Goal: Task Accomplishment & Management: Manage account settings

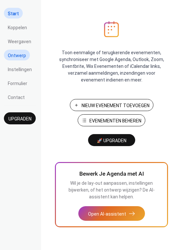
click at [17, 56] on span "Ontwerp" at bounding box center [17, 55] width 18 height 7
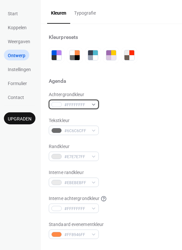
click at [55, 103] on div at bounding box center [56, 104] width 10 height 5
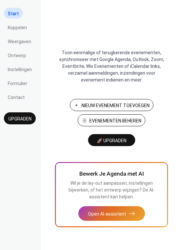
click at [13, 49] on ul "Start Koppelen Weergaven Ontwerp Instellingen Formulier Contact" at bounding box center [20, 55] width 32 height 94
click at [13, 53] on span "Ontwerp" at bounding box center [17, 55] width 18 height 7
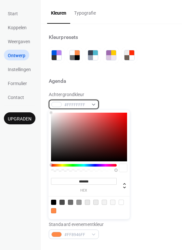
click at [57, 106] on div at bounding box center [56, 104] width 10 height 5
click at [85, 182] on input "*******" at bounding box center [84, 181] width 66 height 7
paste input
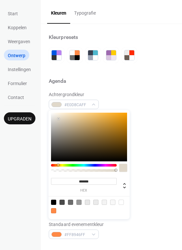
click at [111, 204] on div at bounding box center [112, 202] width 5 height 5
click at [112, 204] on div at bounding box center [112, 202] width 5 height 5
click at [106, 204] on div at bounding box center [104, 202] width 5 height 5
click at [95, 203] on div at bounding box center [95, 202] width 5 height 5
click at [92, 184] on input "*******" at bounding box center [84, 181] width 66 height 7
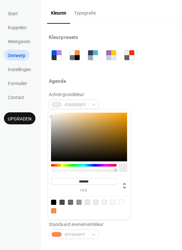
click at [92, 184] on input "*******" at bounding box center [84, 181] width 66 height 7
paste input
drag, startPoint x: 58, startPoint y: 118, endPoint x: 58, endPoint y: 114, distance: 4.2
click at [58, 114] on div at bounding box center [58, 113] width 1 height 1
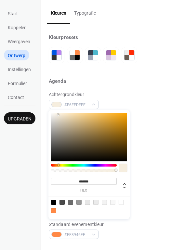
type input "*******"
click at [57, 115] on div at bounding box center [56, 114] width 1 height 1
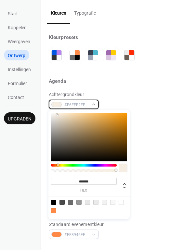
click at [71, 104] on span "#F6EEE2FF" at bounding box center [76, 105] width 24 height 7
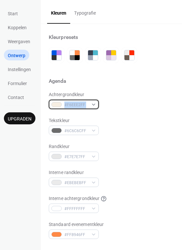
click at [71, 104] on span "#F6EEE2FF" at bounding box center [76, 105] width 24 height 7
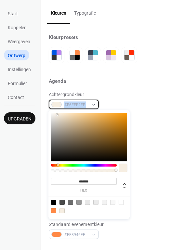
click at [71, 104] on span "#F6EEE2FF" at bounding box center [76, 105] width 24 height 7
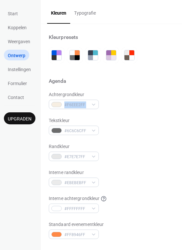
click at [112, 115] on div "Achtergrondkleur #F6EEE2FF Tekstkleur #6C6C6CFF Randkleur #E7E7E7FF Interne ran…" at bounding box center [111, 165] width 125 height 148
click at [110, 95] on div "Achtergrondkleur #F6EEE2FF" at bounding box center [111, 100] width 125 height 18
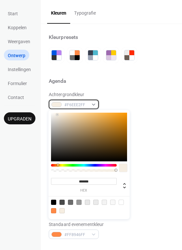
click at [70, 104] on span "#F6EEE2FF" at bounding box center [76, 105] width 24 height 7
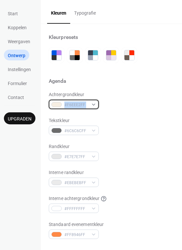
click at [70, 104] on span "#F6EEE2FF" at bounding box center [76, 105] width 24 height 7
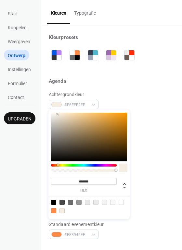
click at [77, 181] on input "*******" at bounding box center [84, 181] width 66 height 7
paste input
type input "*******"
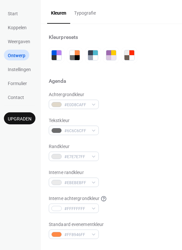
click at [157, 160] on div "Randkleur #E7E7E7FF" at bounding box center [111, 152] width 125 height 18
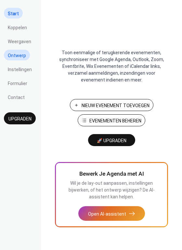
click at [20, 56] on span "Ontwerp" at bounding box center [17, 55] width 18 height 7
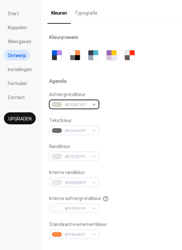
click at [65, 104] on span "#E0D8CAFF" at bounding box center [77, 105] width 24 height 7
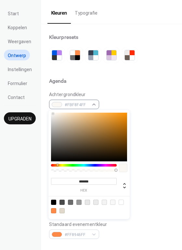
type input "*******"
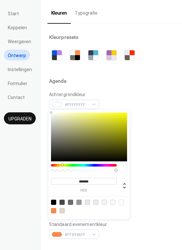
drag, startPoint x: 58, startPoint y: 120, endPoint x: 41, endPoint y: 97, distance: 28.2
click at [41, 97] on body "Start Koppelen Weergaven Ontwerp Instellingen Formulier Contact Upgraden Ontwer…" at bounding box center [91, 125] width 182 height 250
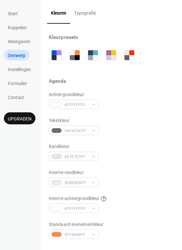
click at [132, 104] on div "Achtergrondkleur #FFFFFFFF" at bounding box center [111, 100] width 125 height 18
click at [15, 82] on span "Formulier" at bounding box center [17, 83] width 19 height 7
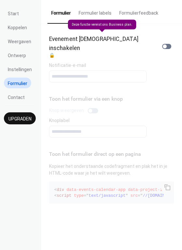
click at [80, 35] on div "Evenement indienen inschakelen 🔒" at bounding box center [111, 46] width 125 height 25
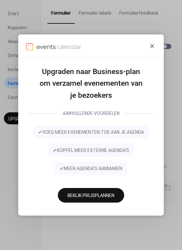
click at [153, 46] on icon at bounding box center [152, 46] width 8 height 8
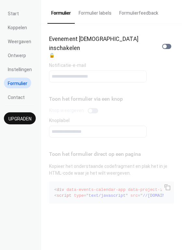
click at [88, 12] on button "Formulier labels" at bounding box center [95, 11] width 41 height 23
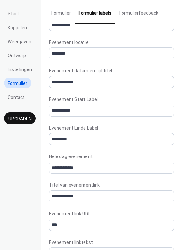
scroll to position [271, 0]
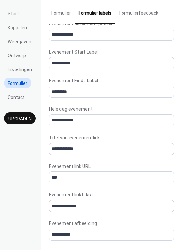
click at [130, 9] on button "Formulierfeedback" at bounding box center [138, 11] width 47 height 23
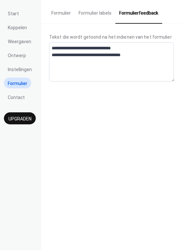
click at [63, 14] on button "Formulier" at bounding box center [60, 11] width 27 height 23
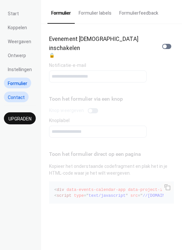
click at [11, 98] on span "Contact" at bounding box center [16, 97] width 17 height 7
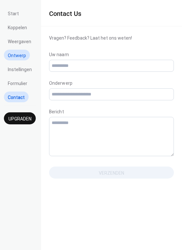
click at [12, 55] on span "Ontwerp" at bounding box center [17, 55] width 18 height 7
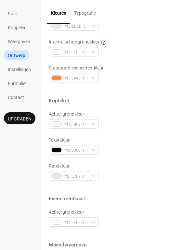
scroll to position [157, 0]
click at [57, 150] on div at bounding box center [56, 149] width 10 height 5
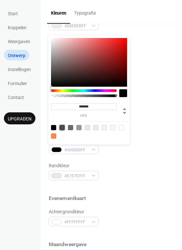
click at [63, 129] on div at bounding box center [61, 127] width 5 height 5
click at [54, 127] on div at bounding box center [53, 127] width 5 height 5
click at [59, 127] on div at bounding box center [89, 131] width 82 height 20
click at [62, 126] on div at bounding box center [61, 127] width 5 height 5
click at [54, 127] on div at bounding box center [53, 127] width 5 height 5
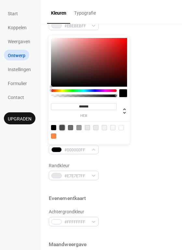
click at [62, 127] on div at bounding box center [61, 127] width 5 height 5
type input "*******"
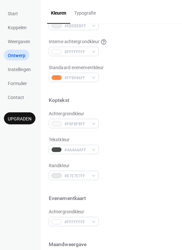
click at [158, 156] on div "Achtergrondkleur #F8F8F8FF Tekstkleur #4A4A4AFF Randkleur #E7E7E7FF" at bounding box center [111, 145] width 125 height 70
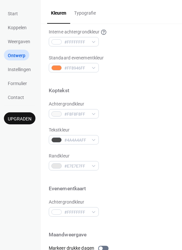
scroll to position [167, 0]
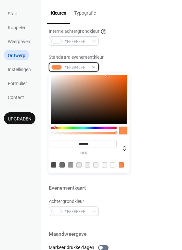
click at [87, 66] on span "#FF8946FF" at bounding box center [76, 67] width 24 height 7
click at [151, 95] on div at bounding box center [111, 97] width 125 height 5
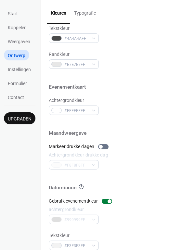
scroll to position [278, 0]
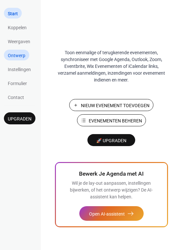
click at [19, 56] on span "Ontwerp" at bounding box center [17, 55] width 18 height 7
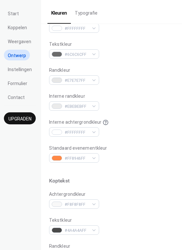
scroll to position [75, 0]
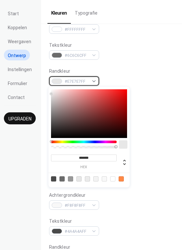
click at [74, 84] on span "#E7E7E7FF" at bounding box center [77, 81] width 24 height 7
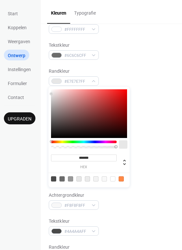
click at [89, 157] on input "*******" at bounding box center [84, 157] width 66 height 7
paste input
type input "******"
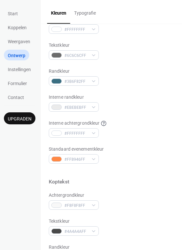
click at [136, 164] on div at bounding box center [111, 171] width 125 height 15
click at [112, 93] on div "Achtergrondkleur #FFFFFFFF Tekstkleur #6C6C6CFF Randkleur #3B6F82FF Interne ran…" at bounding box center [111, 90] width 125 height 148
click at [80, 55] on span "#6C6C6CFF" at bounding box center [76, 55] width 24 height 7
click at [163, 57] on div "Tekstkleur #6C6C6CFF" at bounding box center [111, 51] width 125 height 18
click at [71, 104] on span "#EBEBEBFF" at bounding box center [76, 107] width 24 height 7
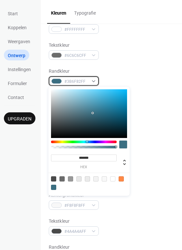
click at [70, 80] on span "#3B6F82FF" at bounding box center [76, 81] width 24 height 7
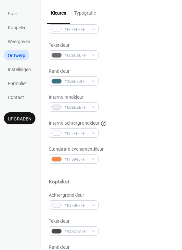
click at [132, 69] on div "Randkleur #3B6F82FF" at bounding box center [111, 77] width 125 height 18
click at [68, 108] on span "#EBEBEBFF" at bounding box center [76, 107] width 24 height 7
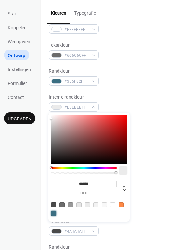
click at [51, 213] on div at bounding box center [53, 213] width 5 height 5
type input "*******"
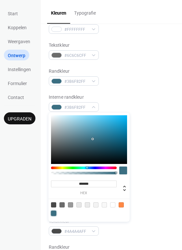
click at [124, 102] on div "Interne randkleur #3B6F82FF" at bounding box center [111, 103] width 125 height 18
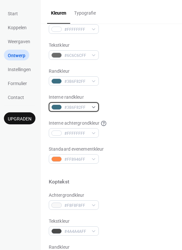
click at [72, 108] on span "#3B6F82FF" at bounding box center [76, 107] width 24 height 7
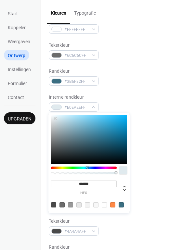
type input "*******"
drag, startPoint x: 57, startPoint y: 122, endPoint x: 39, endPoint y: 103, distance: 26.2
click at [39, 103] on body "Start Koppelen Weergaven Ontwerp Instellingen Formulier Contact Upgraden Ontwer…" at bounding box center [91, 125] width 182 height 250
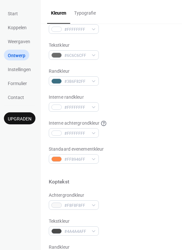
click at [155, 101] on div "Interne randkleur #FFFFFFFF" at bounding box center [111, 103] width 125 height 18
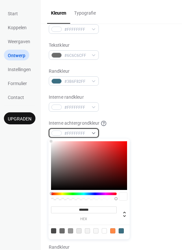
click at [64, 135] on span "#FFFFFFFF" at bounding box center [76, 133] width 24 height 7
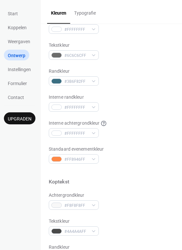
click at [132, 107] on div "Interne randkleur #FFFFFFFF" at bounding box center [111, 103] width 125 height 18
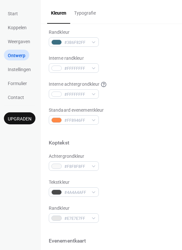
scroll to position [134, 0]
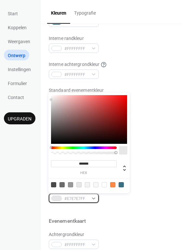
click at [56, 196] on div at bounding box center [56, 198] width 10 height 5
click at [124, 185] on div at bounding box center [89, 185] width 82 height 12
click at [123, 185] on div at bounding box center [120, 184] width 5 height 5
type input "*******"
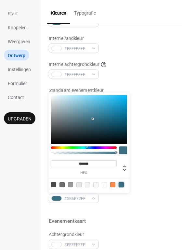
click at [138, 175] on div "Tekstkleur #4A4A4AFF" at bounding box center [111, 168] width 125 height 18
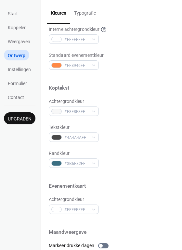
scroll to position [180, 0]
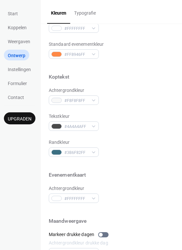
click at [89, 82] on div at bounding box center [111, 84] width 125 height 5
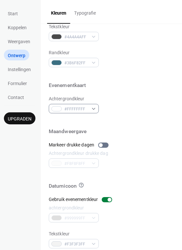
scroll to position [273, 0]
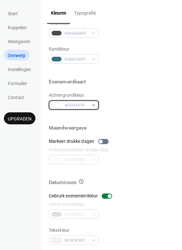
click at [54, 104] on div at bounding box center [56, 105] width 10 height 5
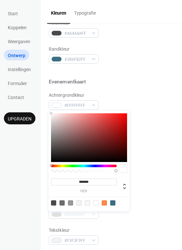
click at [111, 202] on div at bounding box center [112, 202] width 5 height 5
type input "*******"
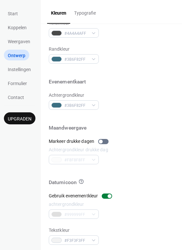
click at [152, 159] on div "Achtergrondkleur drukke dag #F8F8F8FF" at bounding box center [111, 155] width 125 height 18
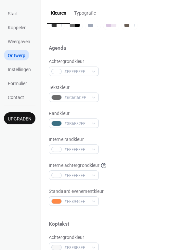
scroll to position [30, 0]
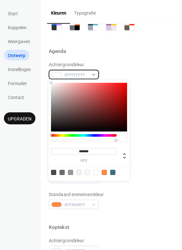
click at [71, 75] on span "#FFFFFFFF" at bounding box center [76, 75] width 24 height 7
click at [114, 173] on div at bounding box center [112, 172] width 5 height 5
type input "*******"
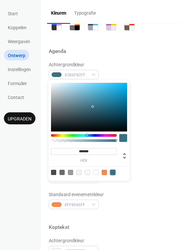
click at [143, 136] on div "Achtergrondkleur #3B6F82FF Tekstkleur #6C6C6CFF Randkleur #3B6F82FF Interne ran…" at bounding box center [111, 135] width 125 height 148
click at [86, 73] on span "#3B6F82FF" at bounding box center [76, 75] width 24 height 7
click at [137, 71] on div "Achtergrondkleur #3B6F82FF" at bounding box center [111, 70] width 125 height 18
click at [73, 74] on span "#3B6F82FF" at bounding box center [76, 75] width 24 height 7
click at [97, 172] on div at bounding box center [95, 172] width 5 height 5
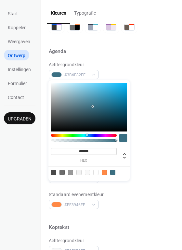
type input "*******"
click at [142, 140] on div "Interne randkleur #FFFFFFFF" at bounding box center [111, 148] width 125 height 18
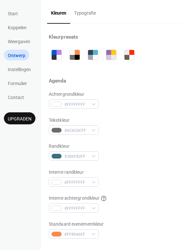
scroll to position [0, 0]
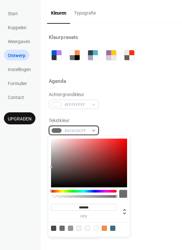
click at [79, 131] on span "#6C6C6CFF" at bounding box center [76, 131] width 24 height 7
click at [54, 227] on div at bounding box center [53, 228] width 5 height 5
type input "*******"
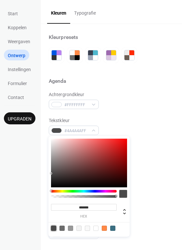
click at [54, 227] on div at bounding box center [53, 228] width 5 height 5
click at [155, 129] on div "Tekstkleur #4A4A4AFF" at bounding box center [111, 126] width 125 height 18
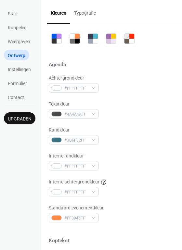
scroll to position [19, 0]
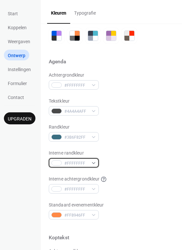
click at [87, 163] on span "#FFFFFFFF" at bounding box center [76, 163] width 24 height 7
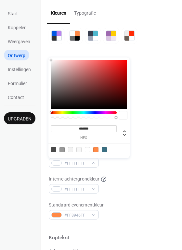
click at [104, 149] on div at bounding box center [104, 149] width 5 height 5
type input "*******"
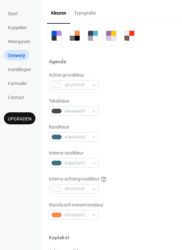
click at [139, 159] on div "Interne randkleur #3B6F82FF" at bounding box center [111, 159] width 125 height 18
click at [92, 164] on div "#3B6F82FF" at bounding box center [74, 162] width 50 height 9
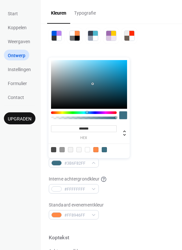
click at [87, 150] on div at bounding box center [87, 149] width 5 height 5
type input "*******"
click at [149, 175] on div "Achtergrondkleur #FFFFFFFF Tekstkleur #4A4A4AFF Randkleur #3B6F82FF Interne ran…" at bounding box center [111, 146] width 125 height 148
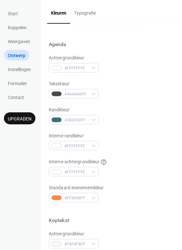
scroll to position [40, 0]
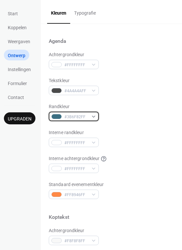
click at [87, 118] on span "#3B6F82FF" at bounding box center [76, 117] width 24 height 7
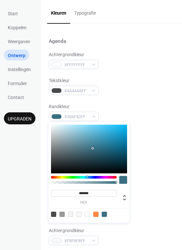
click at [88, 217] on div at bounding box center [89, 214] width 82 height 12
click at [88, 213] on div at bounding box center [87, 214] width 5 height 5
type input "*******"
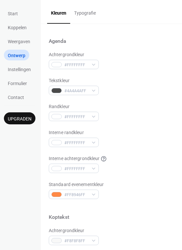
click at [148, 138] on div "Interne randkleur #FFFFFFFF" at bounding box center [111, 138] width 125 height 18
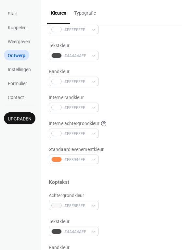
scroll to position [75, 0]
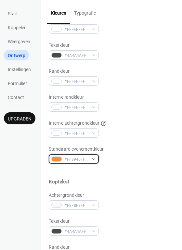
click at [84, 163] on div "#FF8946FF" at bounding box center [74, 158] width 50 height 9
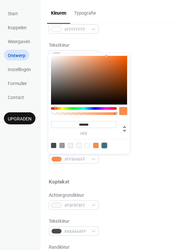
click at [104, 145] on div at bounding box center [104, 145] width 5 height 5
type input "*******"
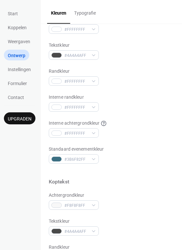
click at [132, 174] on div at bounding box center [111, 171] width 125 height 15
click at [83, 133] on span "#FFFFFFFF" at bounding box center [76, 133] width 24 height 7
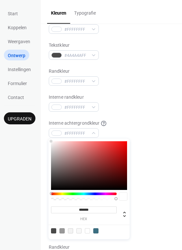
click at [137, 139] on div "Achtergrondkleur #FFFFFFFF Tekstkleur #4A4A4AFF Randkleur #FFFFFFFF Interne ran…" at bounding box center [111, 90] width 125 height 148
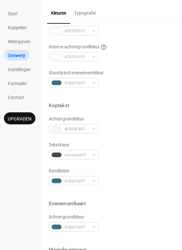
scroll to position [155, 0]
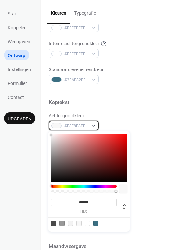
click at [91, 128] on div "#F8F8F8FF" at bounding box center [74, 125] width 50 height 9
click at [94, 224] on div at bounding box center [95, 223] width 5 height 5
type input "*******"
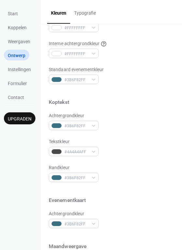
click at [156, 121] on div "Achtergrondkleur #3B6F82FF" at bounding box center [111, 121] width 125 height 18
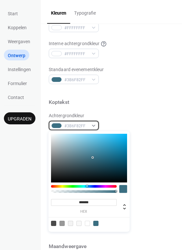
click at [94, 128] on div "#3B6F82FF" at bounding box center [74, 125] width 50 height 9
click at [85, 213] on label "hex" at bounding box center [84, 212] width 66 height 4
click at [85, 206] on input "*******" at bounding box center [84, 202] width 66 height 7
click at [85, 212] on label "hex" at bounding box center [84, 212] width 66 height 4
click at [85, 206] on input "*******" at bounding box center [84, 202] width 66 height 7
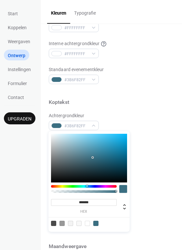
click at [85, 212] on label "hex" at bounding box center [84, 212] width 66 height 4
click at [85, 206] on input "*******" at bounding box center [84, 202] width 66 height 7
click at [124, 209] on icon at bounding box center [124, 207] width 3 height 6
type input "***"
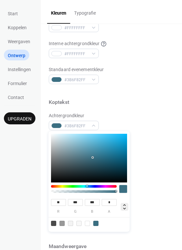
type input "***"
click at [124, 209] on icon at bounding box center [124, 207] width 3 height 6
click at [97, 153] on div at bounding box center [89, 158] width 76 height 49
click at [96, 156] on div at bounding box center [89, 158] width 76 height 49
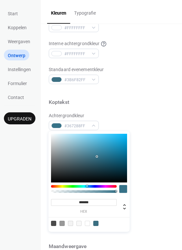
click at [94, 223] on div at bounding box center [95, 223] width 5 height 5
type input "*******"
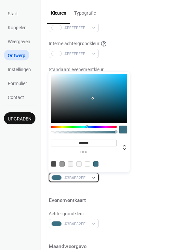
click at [71, 177] on span "#3B6F82FF" at bounding box center [76, 178] width 24 height 7
click at [89, 164] on div at bounding box center [87, 163] width 5 height 5
type input "*******"
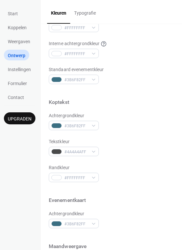
click at [133, 185] on div at bounding box center [111, 189] width 125 height 15
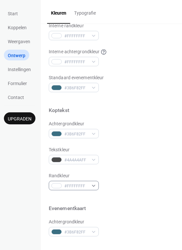
scroll to position [146, 0]
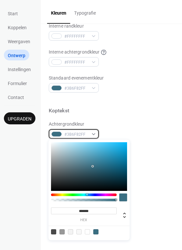
click at [80, 133] on span "#3B6F82FF" at bounding box center [76, 134] width 24 height 7
click at [87, 232] on div at bounding box center [87, 231] width 5 height 5
type input "*******"
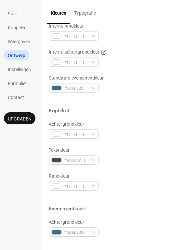
click at [145, 182] on div "Randkleur #FFFFFFFF" at bounding box center [111, 182] width 125 height 18
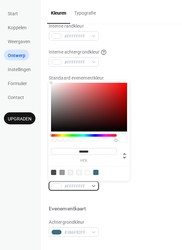
click at [81, 188] on span "#FFFFFFFF" at bounding box center [76, 186] width 24 height 7
click at [79, 174] on div at bounding box center [78, 172] width 5 height 5
type input "*******"
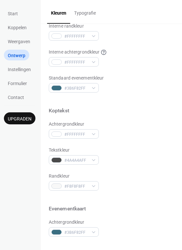
click at [142, 171] on div "Achtergrondkleur #FFFFFFFF Tekstkleur #4A4A4AFF Randkleur #F8F8F8FF" at bounding box center [111, 156] width 125 height 70
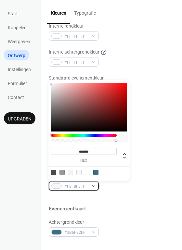
click at [72, 186] on span "#F8F8F8FF" at bounding box center [76, 186] width 24 height 7
click at [85, 171] on div at bounding box center [87, 172] width 5 height 5
type input "*******"
click at [88, 174] on div at bounding box center [87, 172] width 5 height 5
click at [88, 171] on div at bounding box center [87, 172] width 5 height 5
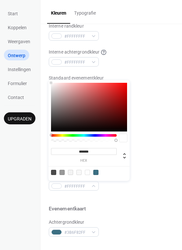
click at [88, 171] on div at bounding box center [87, 172] width 5 height 5
click at [129, 178] on div at bounding box center [89, 172] width 82 height 12
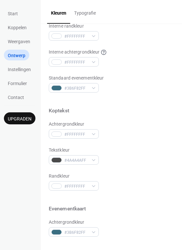
click at [138, 177] on div "Randkleur #FFFFFFFF" at bounding box center [111, 182] width 125 height 18
click at [86, 137] on span "#FFFFFFFF" at bounding box center [76, 134] width 24 height 7
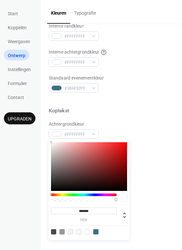
click at [78, 232] on div at bounding box center [78, 231] width 5 height 5
click at [80, 231] on div at bounding box center [78, 231] width 5 height 5
click at [70, 232] on div at bounding box center [70, 231] width 5 height 5
click at [70, 230] on div at bounding box center [70, 231] width 5 height 5
click at [96, 229] on div at bounding box center [95, 231] width 5 height 5
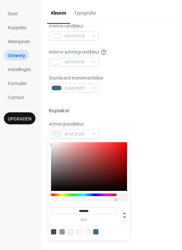
type input "*******"
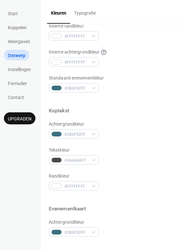
click at [141, 182] on div "Randkleur #FFFFFFFF" at bounding box center [111, 182] width 125 height 18
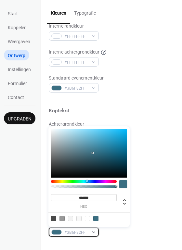
click at [92, 234] on div "#3B6F82FF" at bounding box center [74, 231] width 50 height 9
click at [62, 181] on div at bounding box center [84, 181] width 66 height 3
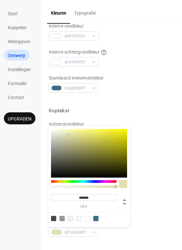
click at [68, 133] on div at bounding box center [89, 153] width 76 height 49
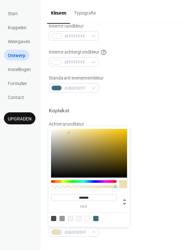
click at [60, 182] on div at bounding box center [60, 181] width 2 height 2
drag, startPoint x: 65, startPoint y: 133, endPoint x: 65, endPoint y: 124, distance: 9.1
click at [65, 124] on body "Start Koppelen Weergaven Ontwerp Instellingen Formulier Contact Upgraden Ontwer…" at bounding box center [91, 125] width 182 height 250
click at [97, 220] on div at bounding box center [95, 218] width 5 height 5
type input "*******"
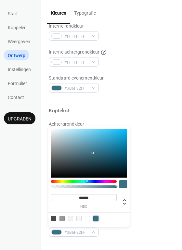
click at [158, 136] on div "Achtergrondkleur #3B6F82FF" at bounding box center [111, 130] width 125 height 18
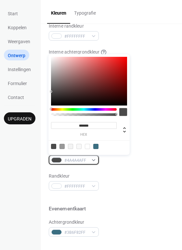
click at [73, 161] on span "#4A4A4AFF" at bounding box center [76, 160] width 24 height 7
click at [87, 147] on div at bounding box center [87, 146] width 5 height 5
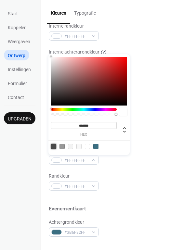
click at [53, 147] on div at bounding box center [53, 146] width 5 height 5
type input "*******"
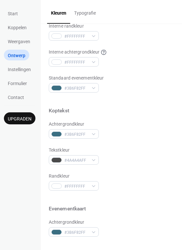
click at [135, 186] on div "Randkleur #FFFFFFFF" at bounding box center [111, 182] width 125 height 18
click at [82, 130] on div "#3B6F82FF" at bounding box center [74, 133] width 50 height 9
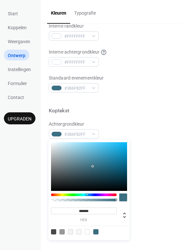
click at [77, 231] on div at bounding box center [78, 231] width 5 height 5
click at [72, 231] on div at bounding box center [70, 231] width 5 height 5
click at [79, 230] on div at bounding box center [78, 231] width 5 height 5
click at [71, 230] on div at bounding box center [70, 231] width 5 height 5
click at [80, 232] on div at bounding box center [78, 231] width 5 height 5
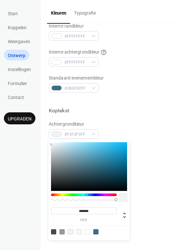
type input "*******"
